Goal: Transaction & Acquisition: Purchase product/service

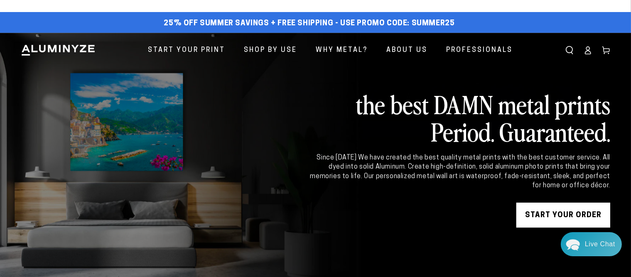
click at [588, 49] on icon at bounding box center [587, 50] width 8 height 8
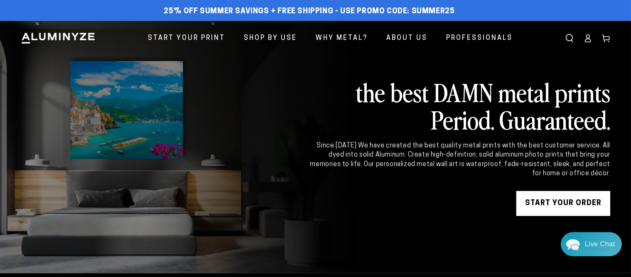
click at [587, 37] on icon at bounding box center [587, 38] width 8 height 8
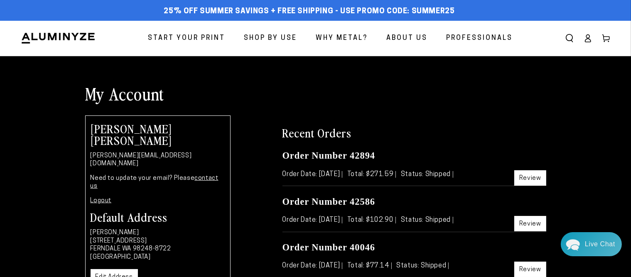
click at [605, 36] on icon at bounding box center [606, 38] width 8 height 8
click at [191, 38] on span "Start Your Print" at bounding box center [186, 38] width 77 height 12
